Goal: Task Accomplishment & Management: Complete application form

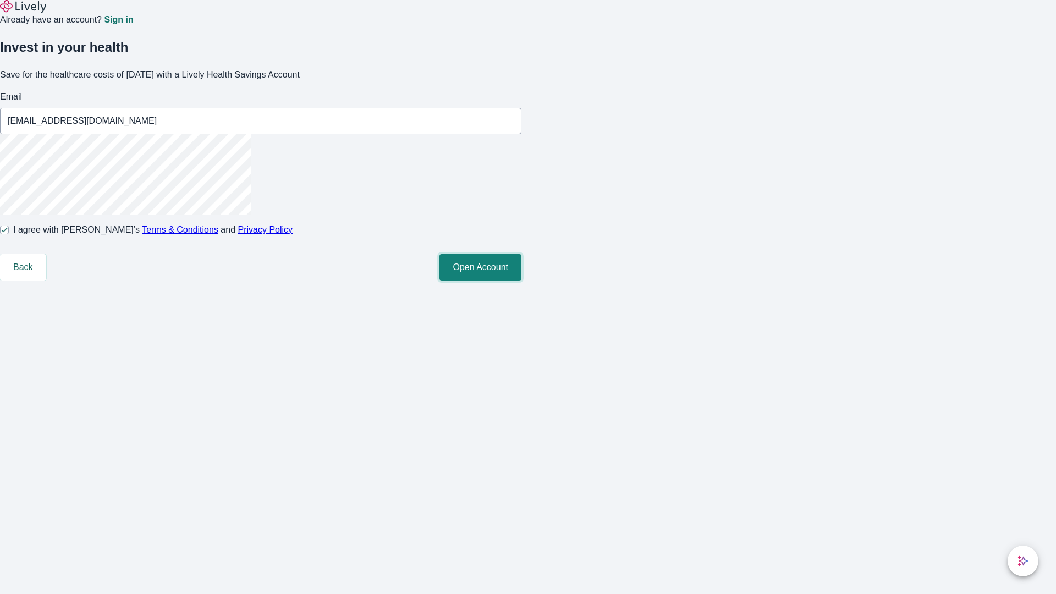
click at [521, 281] on button "Open Account" at bounding box center [481, 267] width 82 height 26
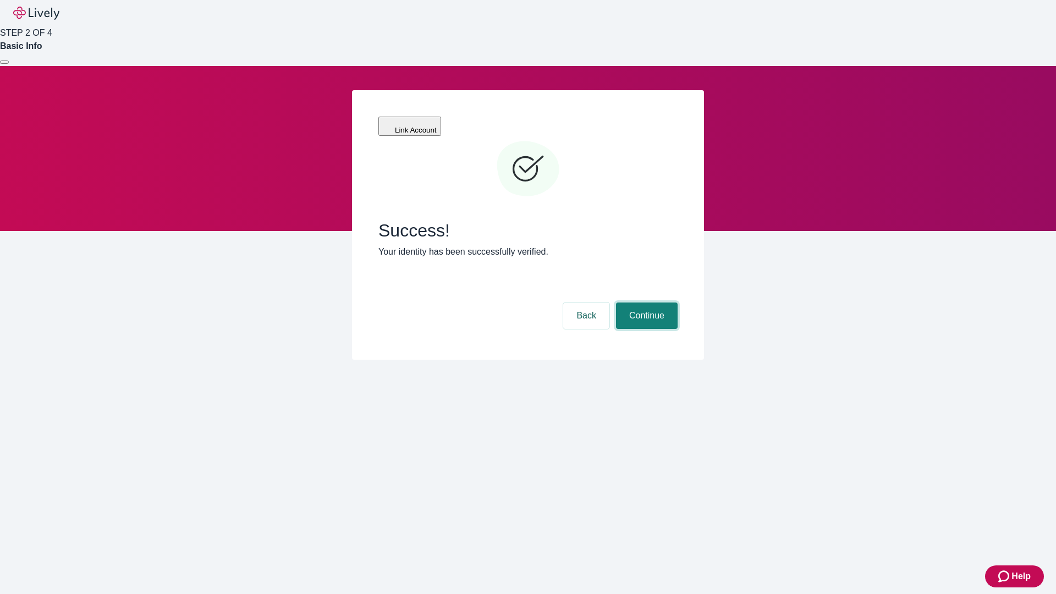
click at [645, 303] on button "Continue" at bounding box center [647, 316] width 62 height 26
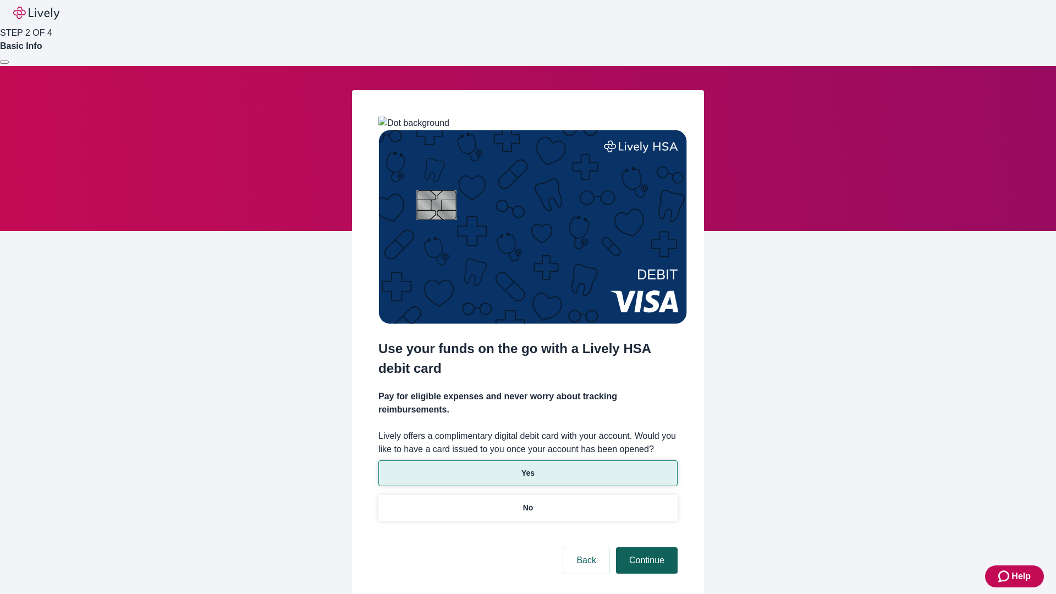
click at [528, 468] on p "Yes" at bounding box center [527, 474] width 13 height 12
click at [645, 547] on button "Continue" at bounding box center [647, 560] width 62 height 26
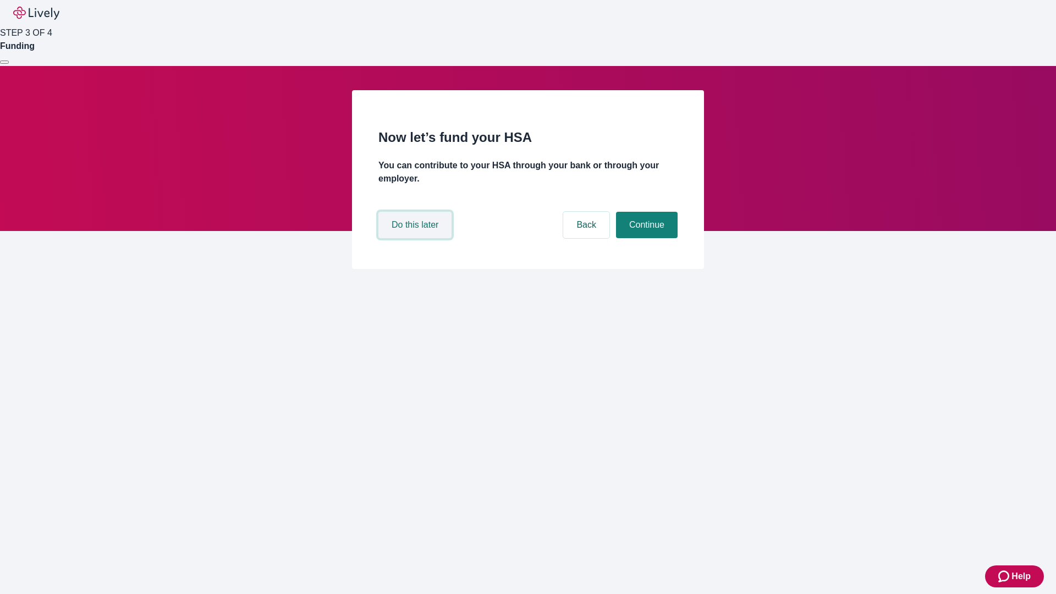
click at [416, 238] on button "Do this later" at bounding box center [414, 225] width 73 height 26
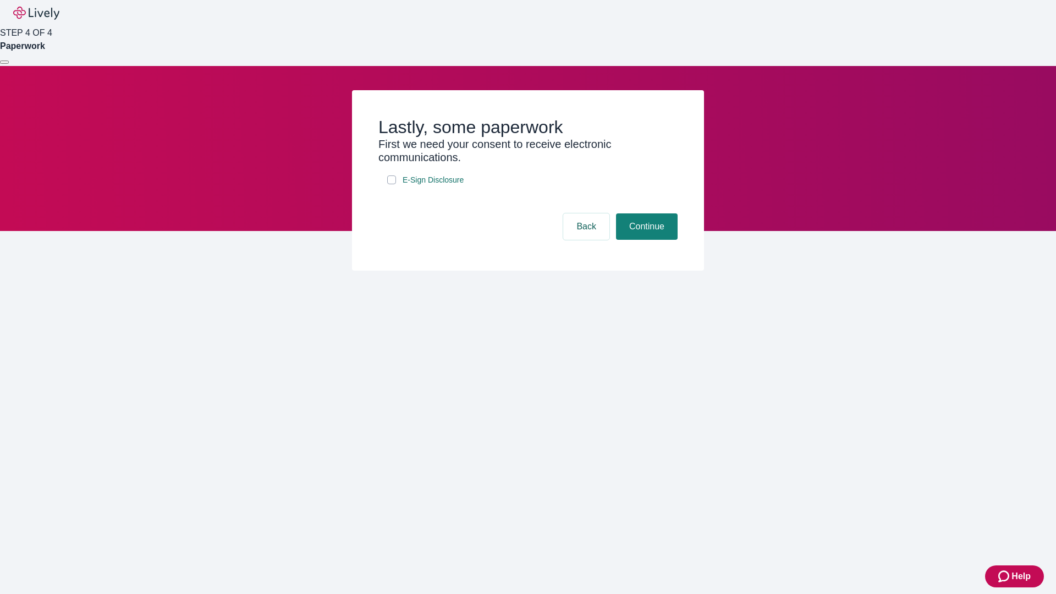
click at [392, 184] on input "E-Sign Disclosure" at bounding box center [391, 179] width 9 height 9
checkbox input "true"
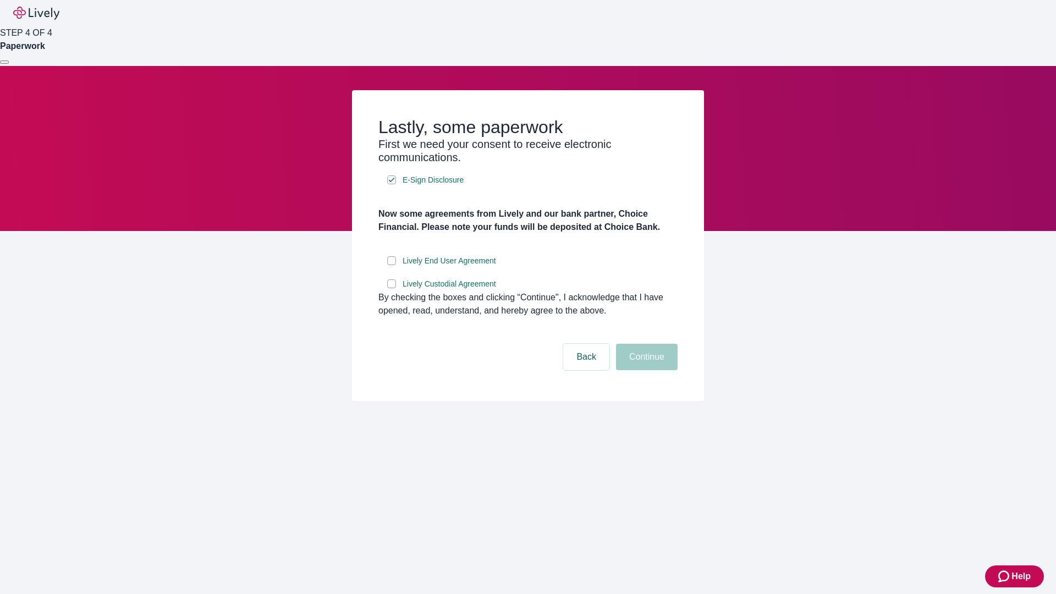
click at [392, 265] on input "Lively End User Agreement" at bounding box center [391, 260] width 9 height 9
checkbox input "true"
click at [392, 288] on input "Lively Custodial Agreement" at bounding box center [391, 283] width 9 height 9
checkbox input "true"
click at [645, 370] on button "Continue" at bounding box center [647, 357] width 62 height 26
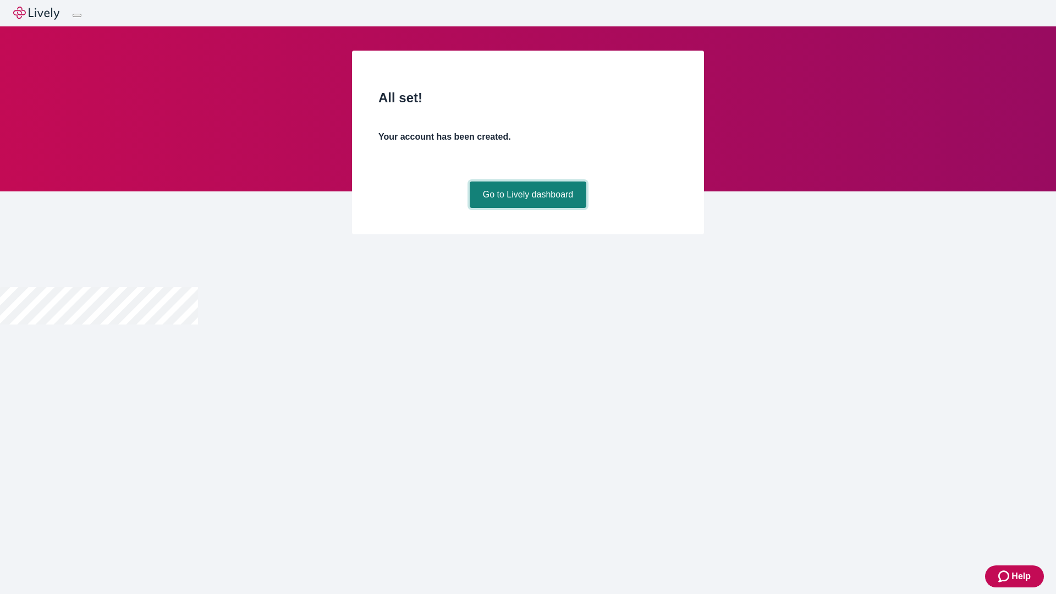
click at [528, 208] on link "Go to Lively dashboard" at bounding box center [528, 195] width 117 height 26
